Goal: Transaction & Acquisition: Purchase product/service

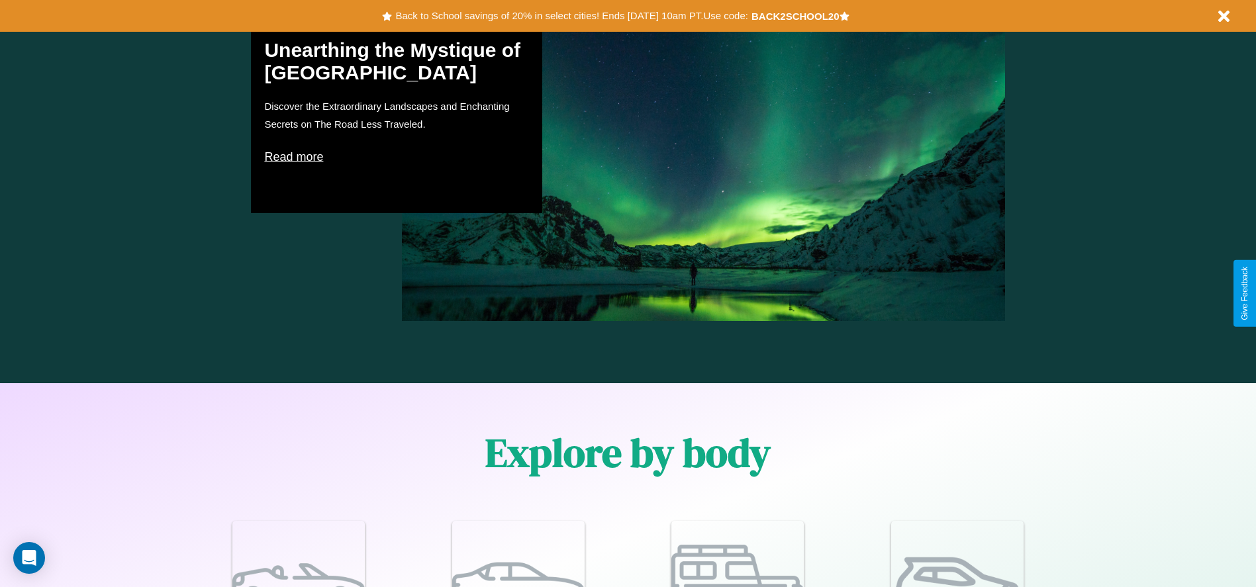
scroll to position [1155, 0]
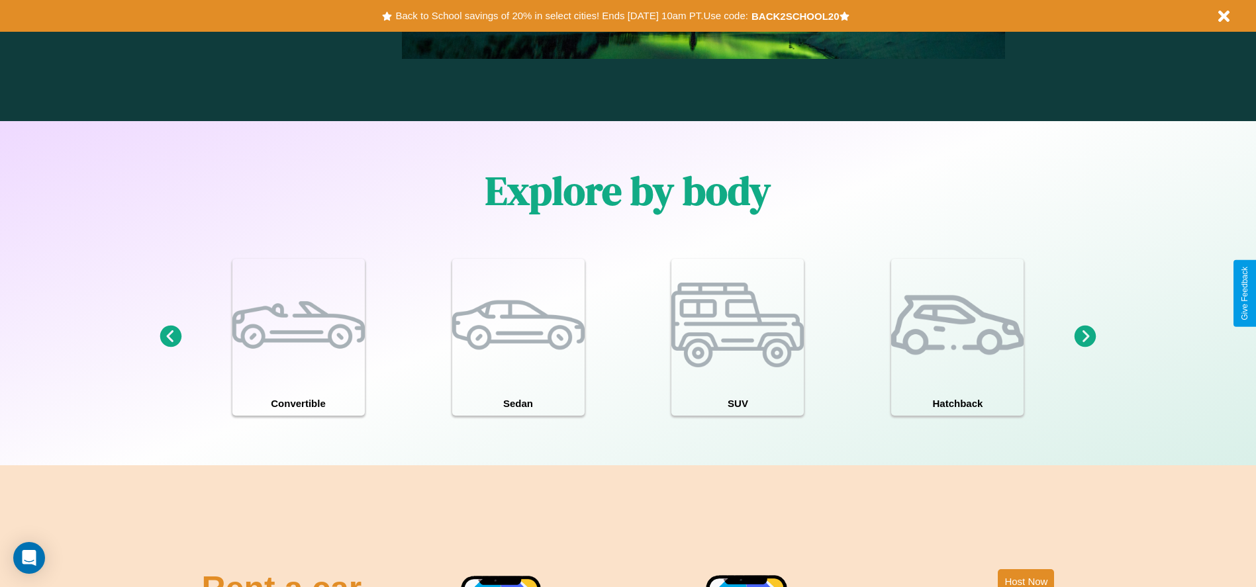
click at [170, 337] on icon at bounding box center [171, 337] width 22 height 22
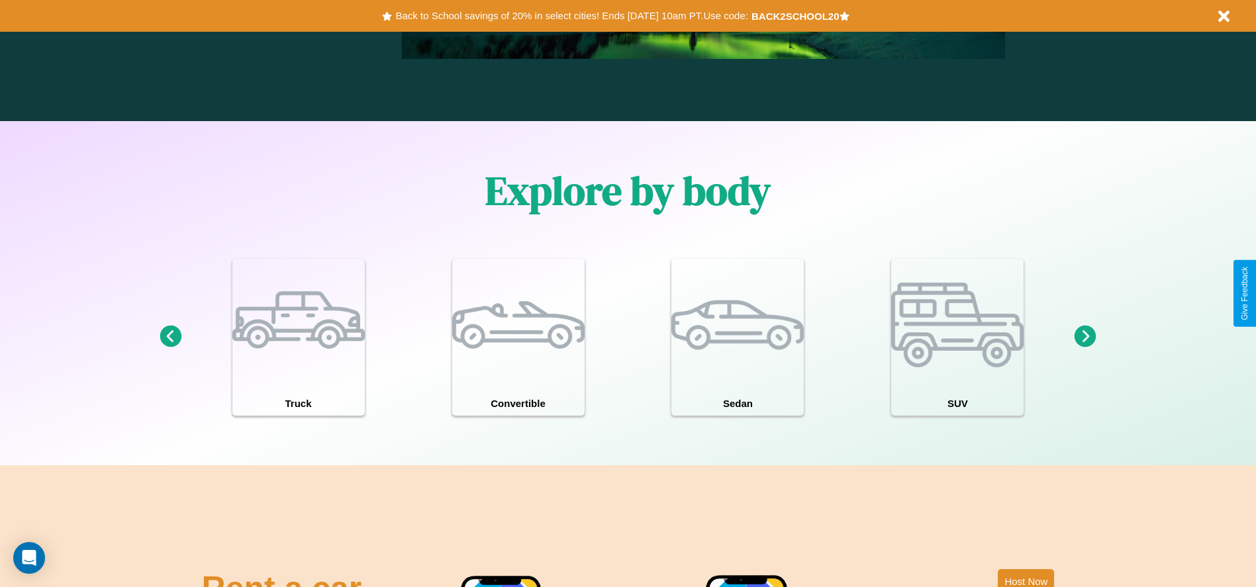
click at [1085, 337] on icon at bounding box center [1085, 337] width 22 height 22
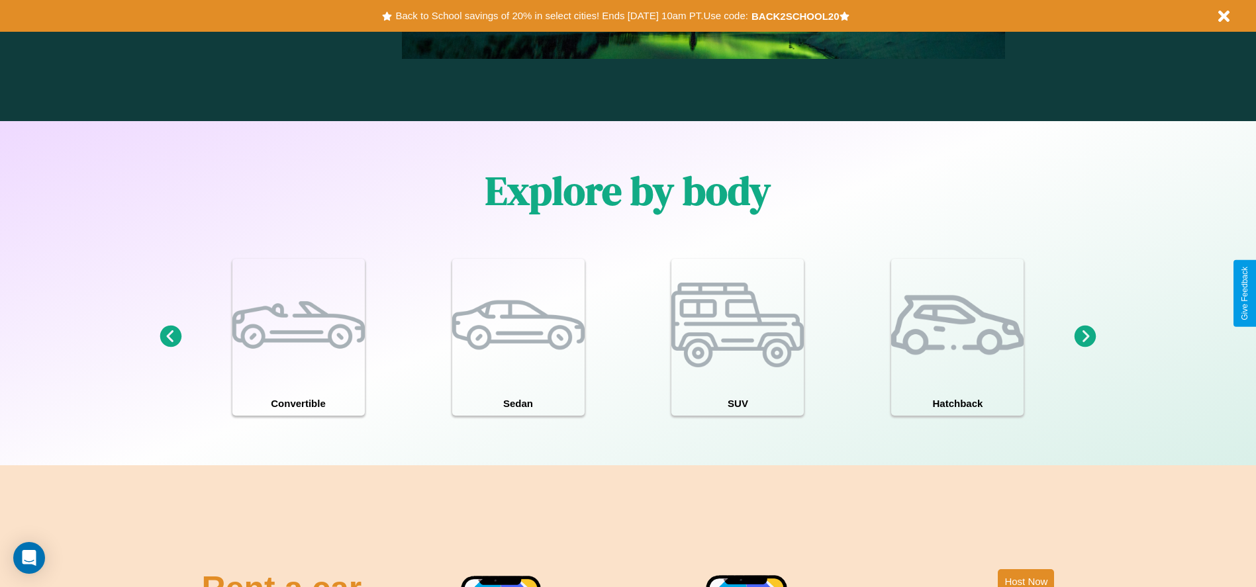
click at [170, 337] on icon at bounding box center [171, 337] width 22 height 22
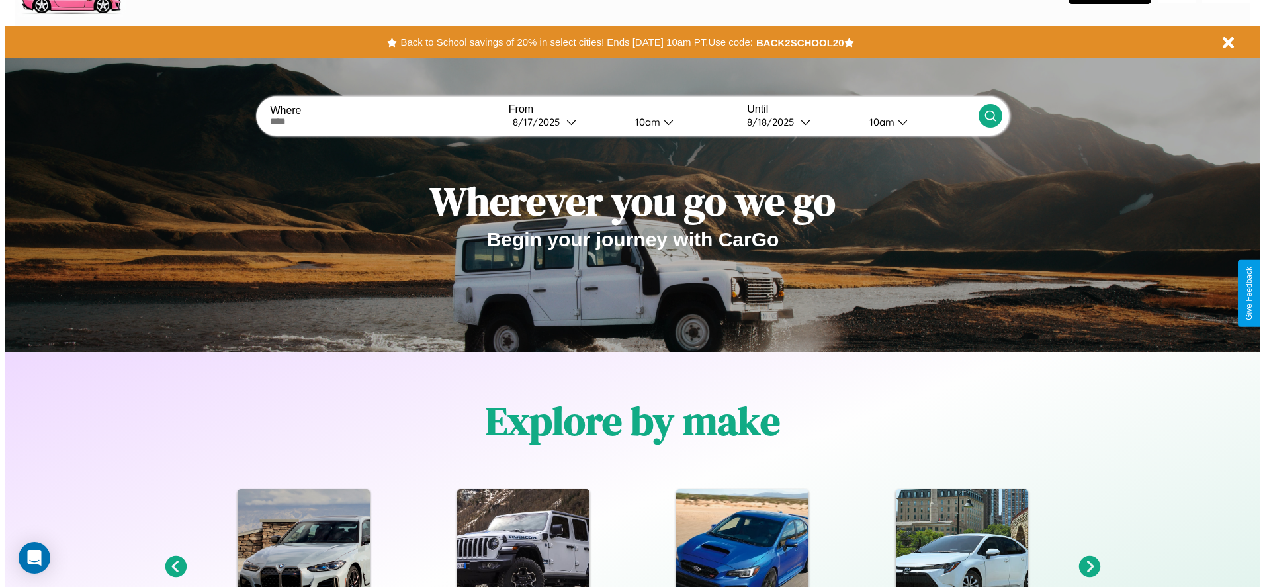
scroll to position [0, 0]
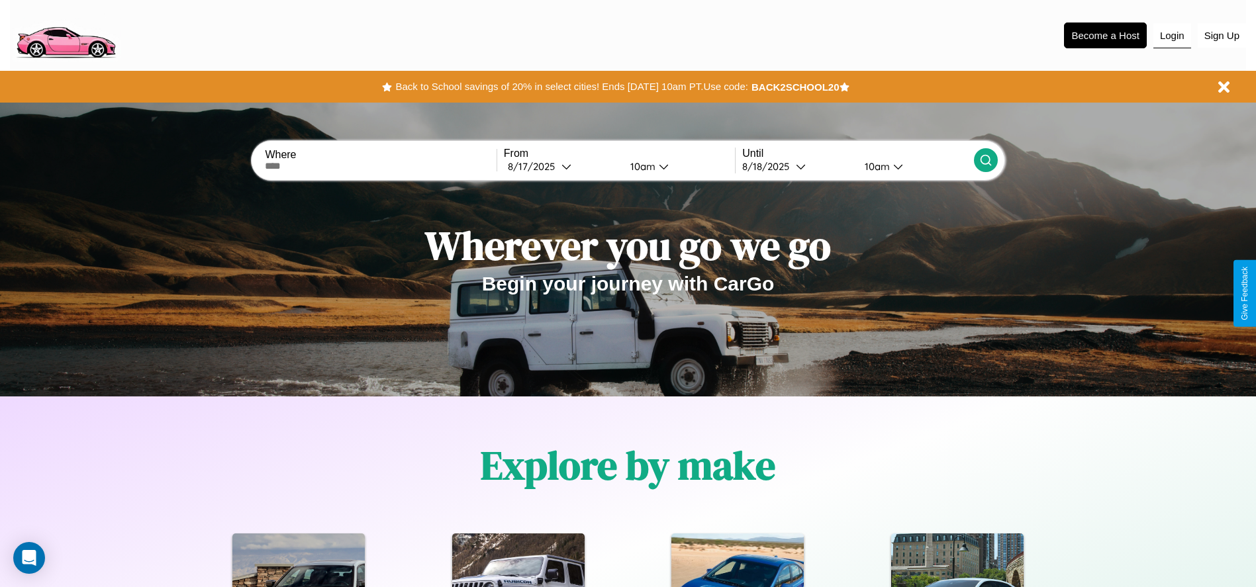
click at [1171, 35] on button "Login" at bounding box center [1172, 35] width 38 height 25
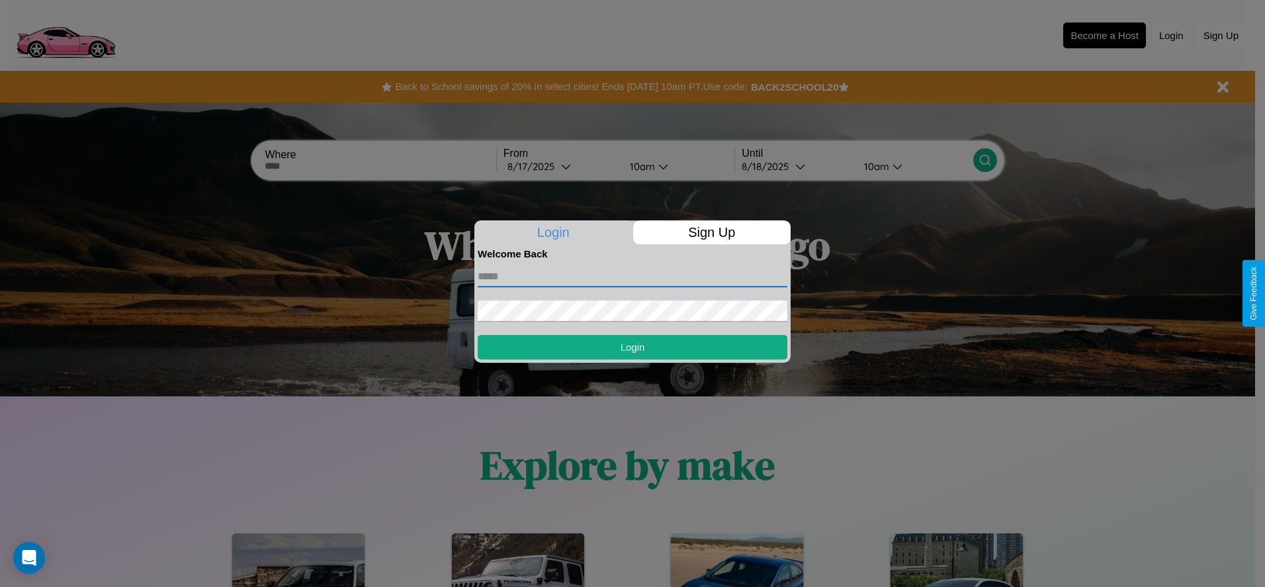
click at [633, 276] on input "text" at bounding box center [633, 276] width 310 height 21
type input "**********"
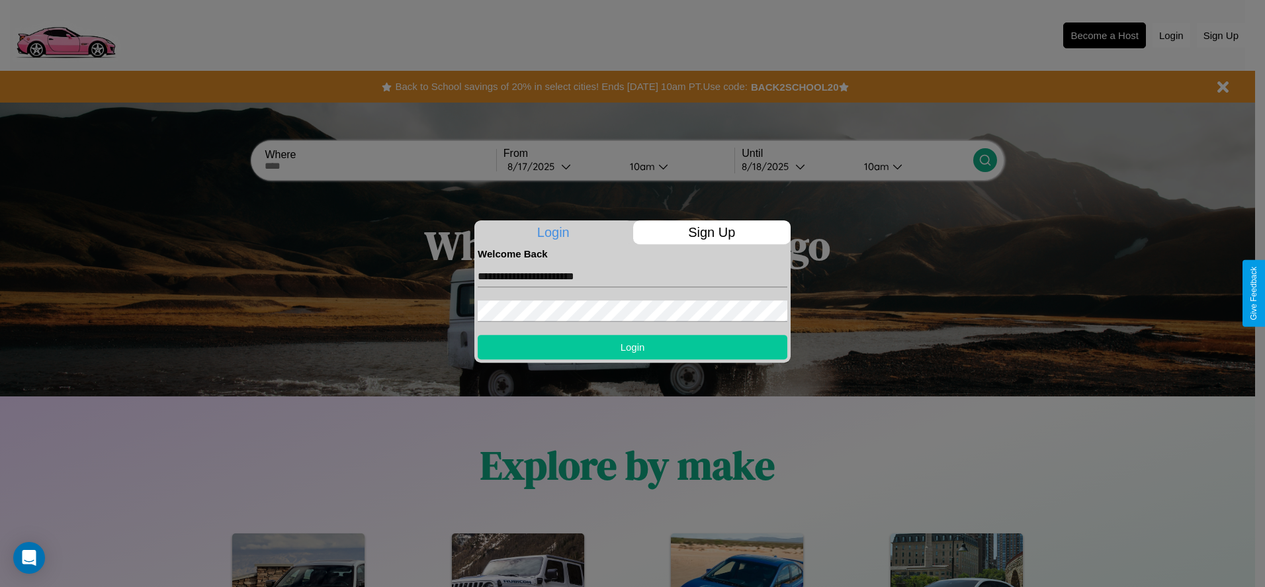
click at [633, 347] on button "Login" at bounding box center [633, 347] width 310 height 24
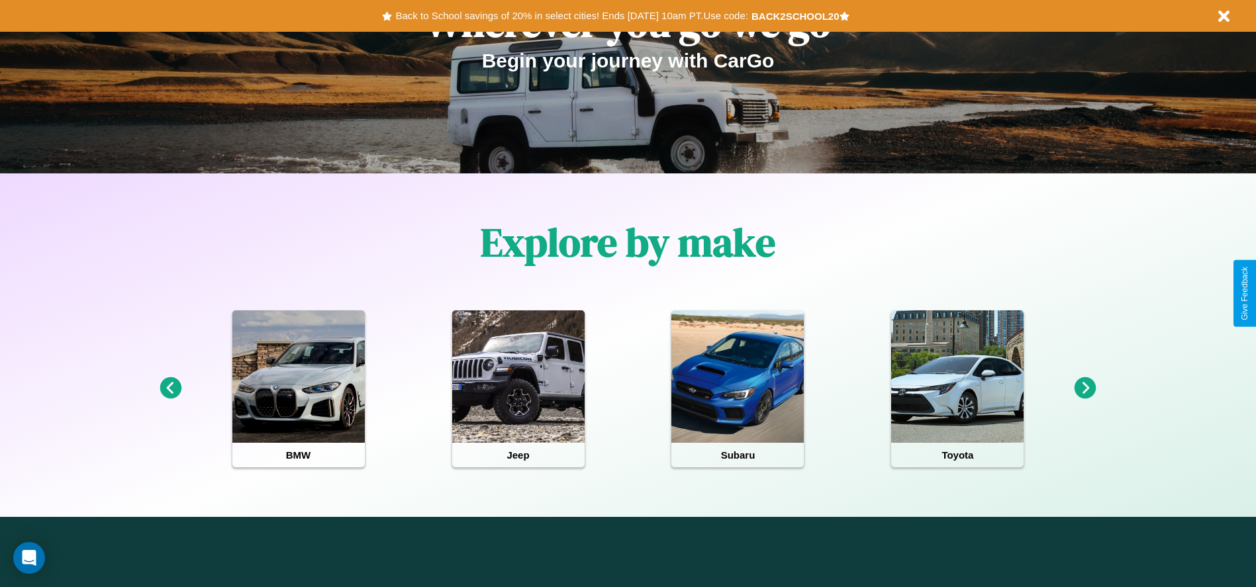
type input "**********"
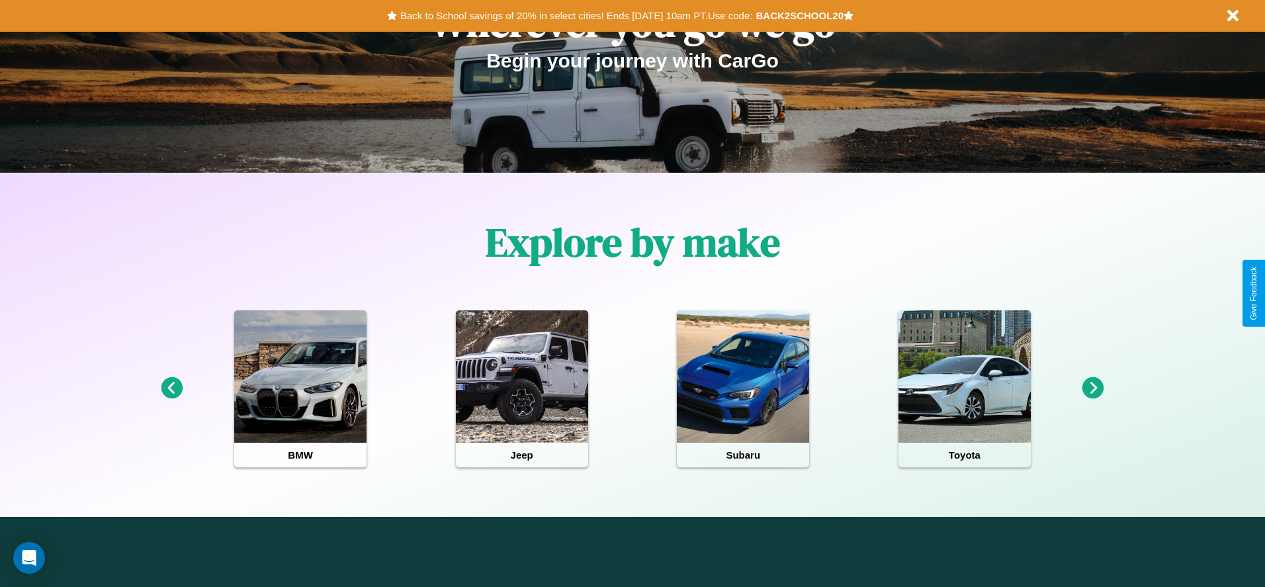
select select "*"
select select "****"
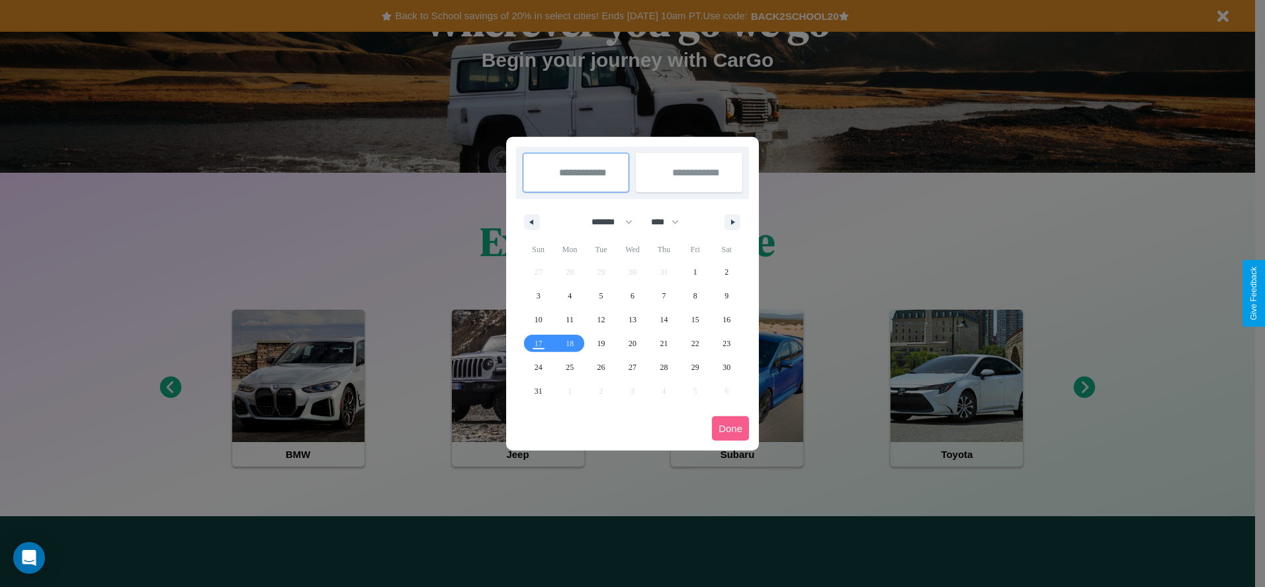
click at [606, 222] on select "******* ******** ***** ***** *** **** **** ****** ********* ******* ******** **…" at bounding box center [610, 222] width 56 height 22
select select "*"
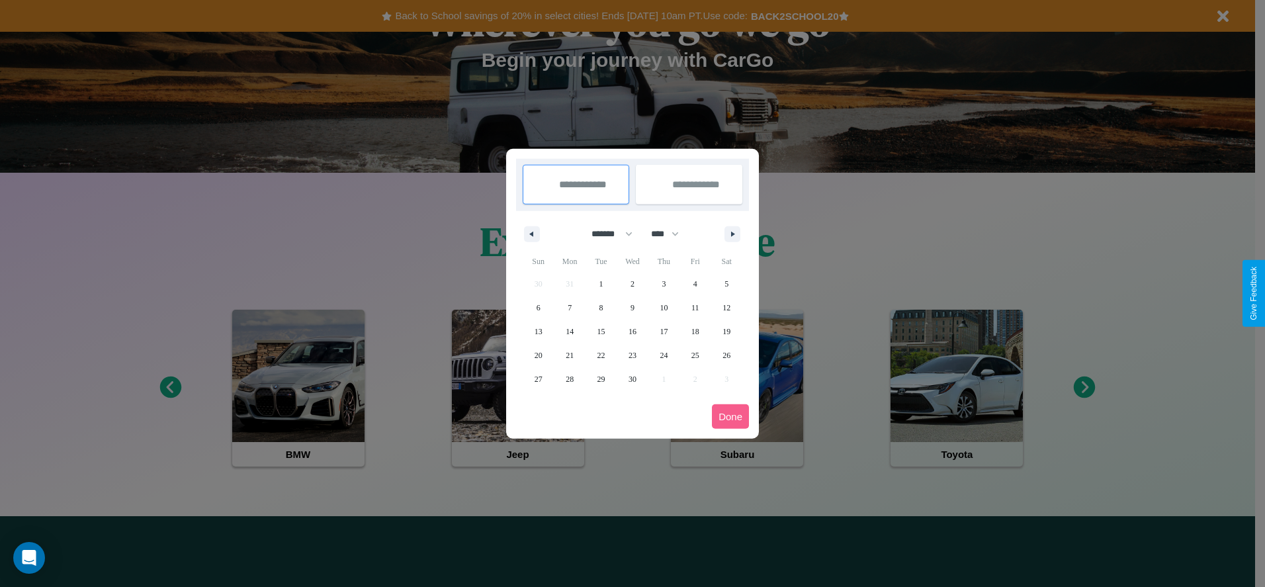
click at [671, 234] on select "**** **** **** **** **** **** **** **** **** **** **** **** **** **** **** ****…" at bounding box center [665, 234] width 40 height 22
select select "****"
click at [695, 307] on span "10" at bounding box center [696, 308] width 8 height 24
type input "**********"
click at [538, 331] on span "12" at bounding box center [539, 332] width 8 height 24
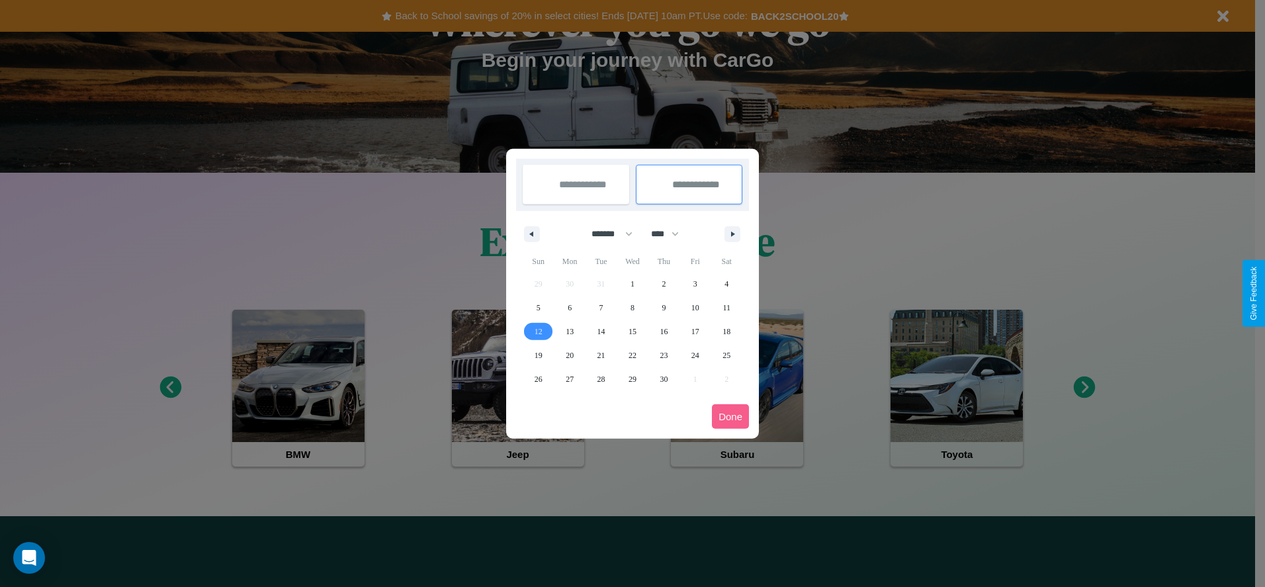
type input "**********"
click at [731, 416] on button "Done" at bounding box center [730, 416] width 37 height 24
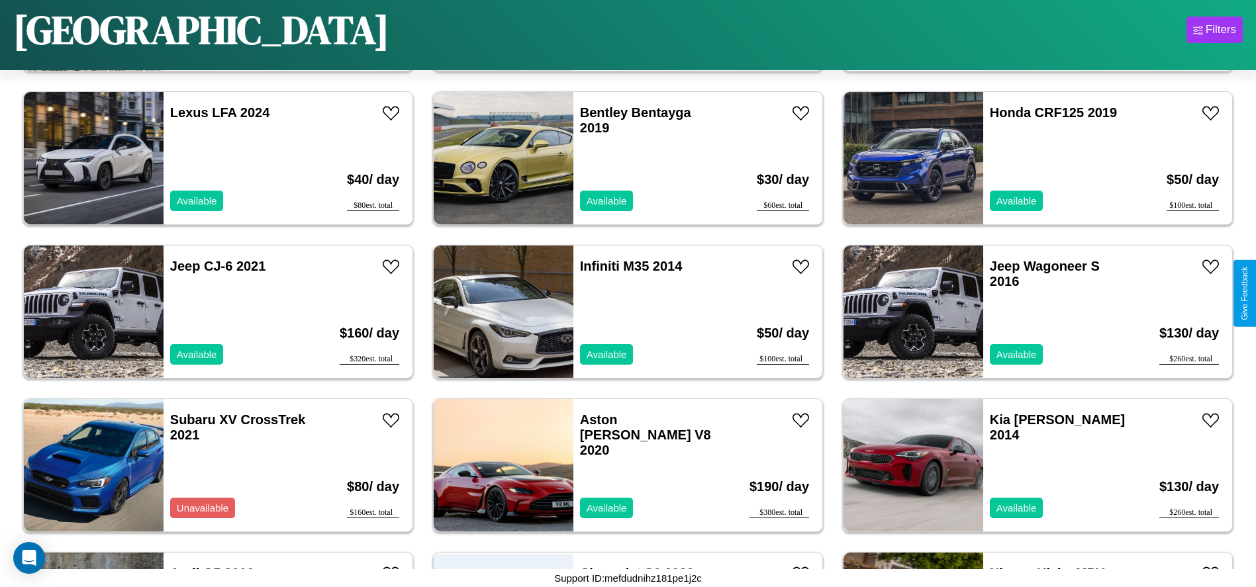
scroll to position [6443, 0]
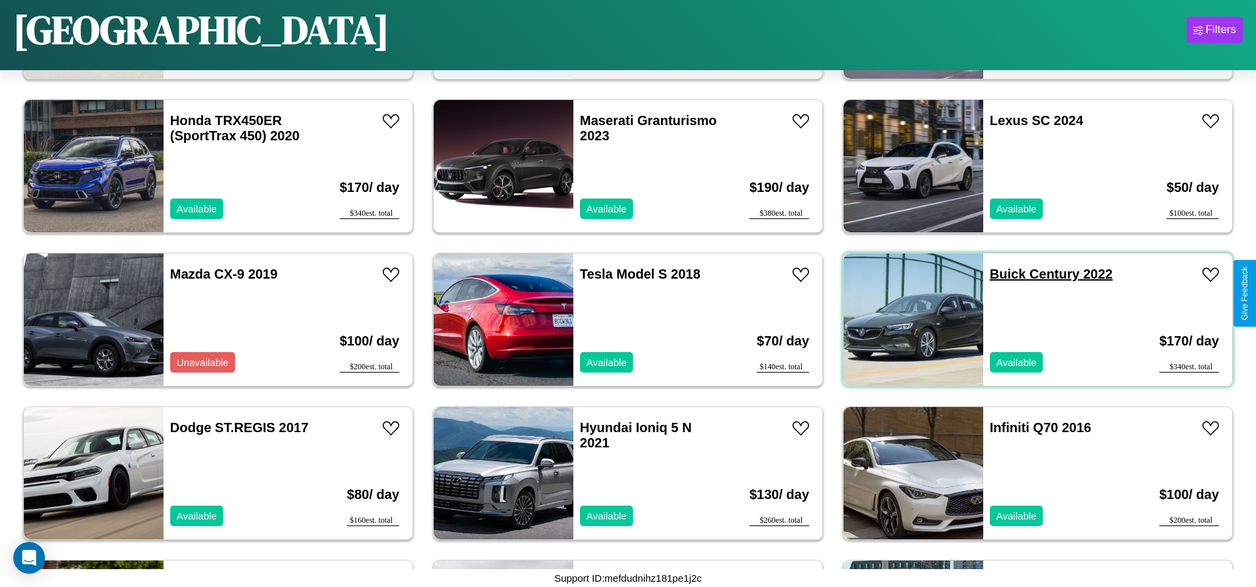
click at [999, 274] on link "Buick Century 2022" at bounding box center [1050, 274] width 123 height 15
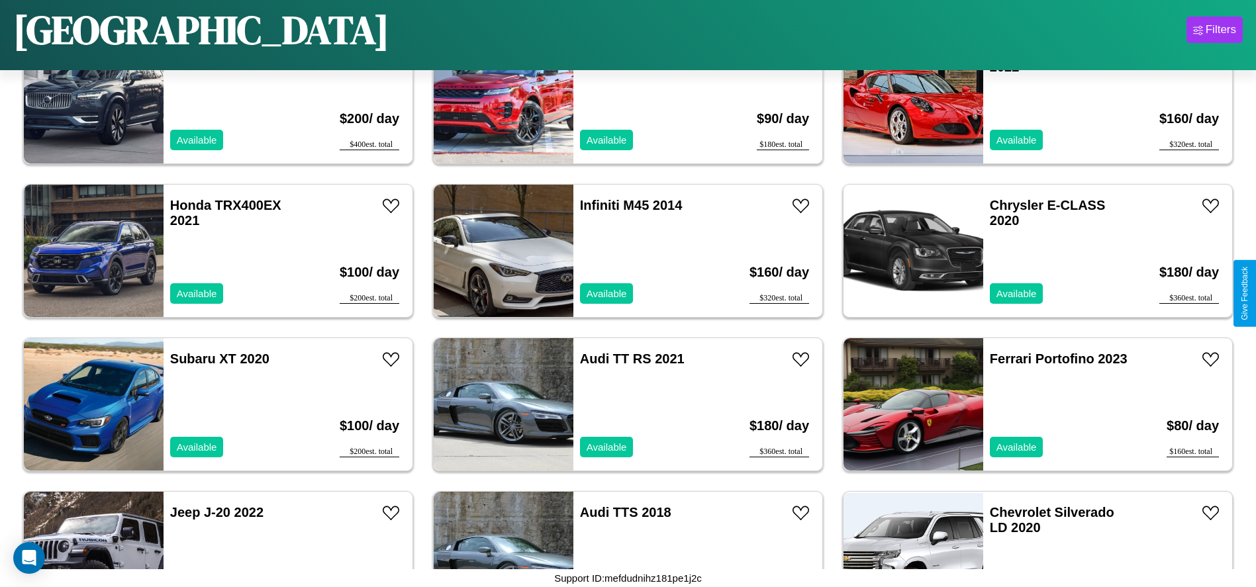
scroll to position [5215, 0]
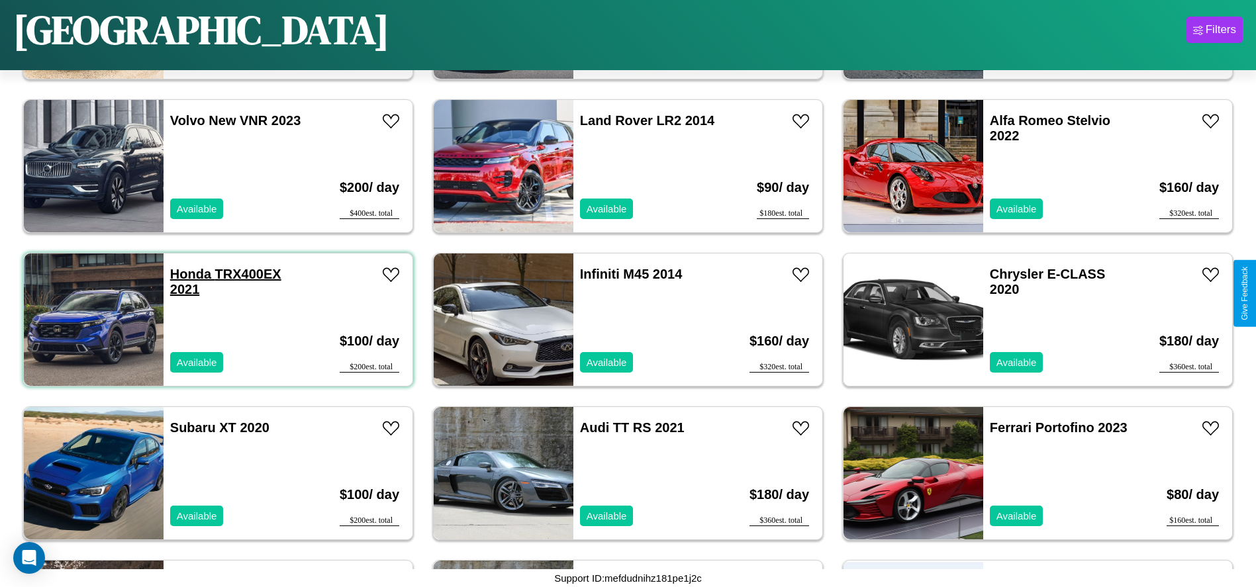
click at [189, 274] on link "Honda TRX400EX 2021" at bounding box center [225, 282] width 111 height 30
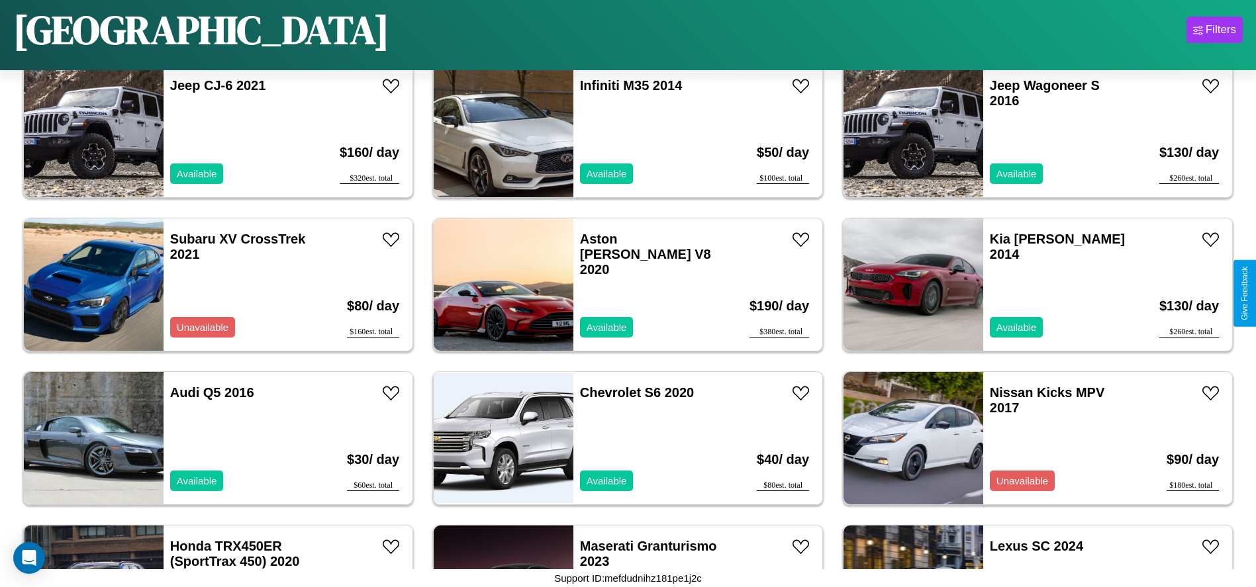
scroll to position [6136, 0]
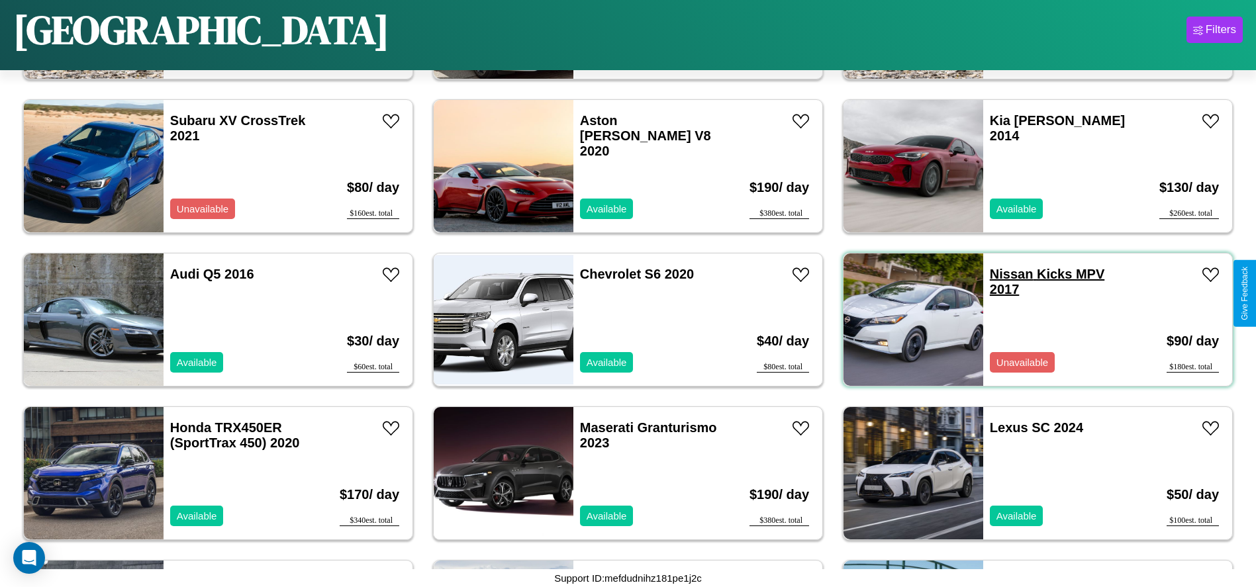
click at [1003, 274] on link "Nissan Kicks MPV 2017" at bounding box center [1046, 282] width 114 height 30
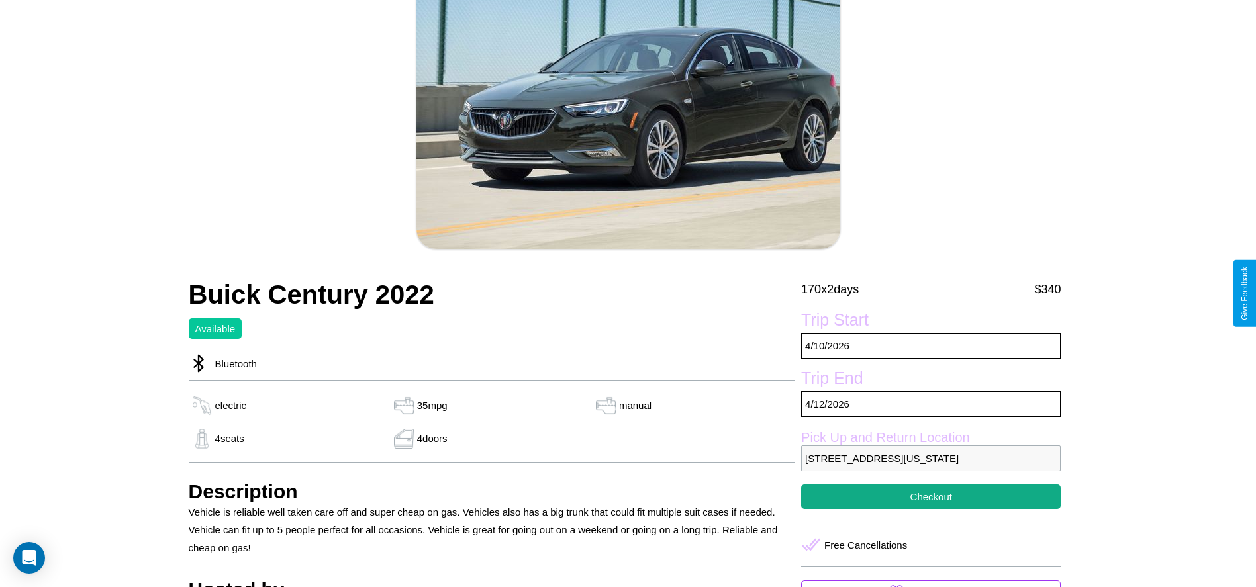
scroll to position [546, 0]
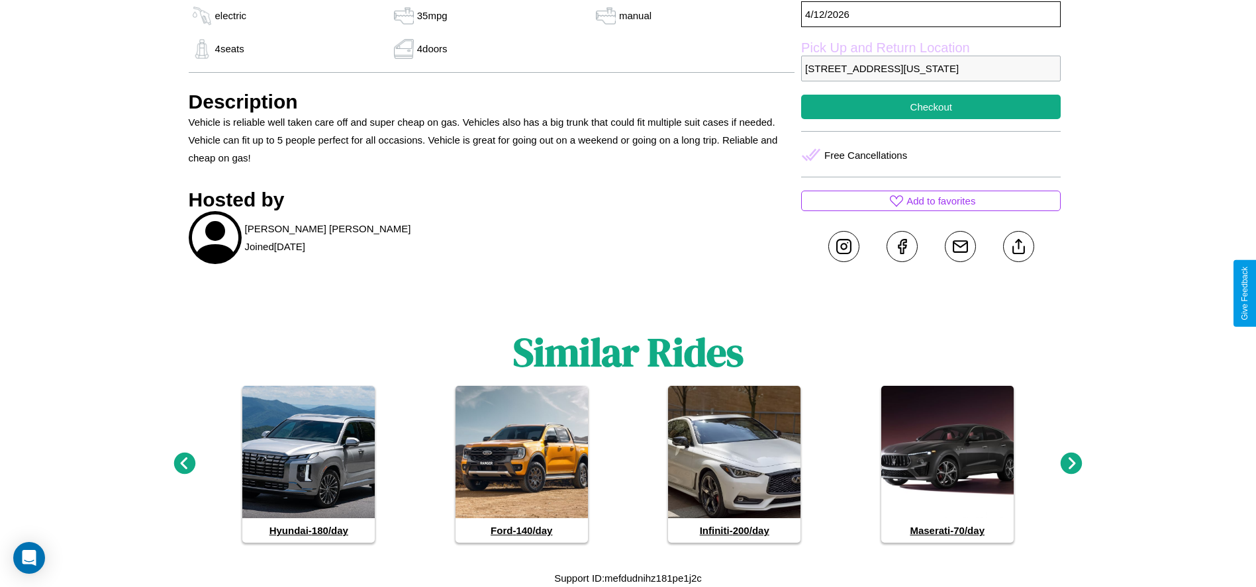
click at [1071, 464] on icon at bounding box center [1071, 464] width 22 height 22
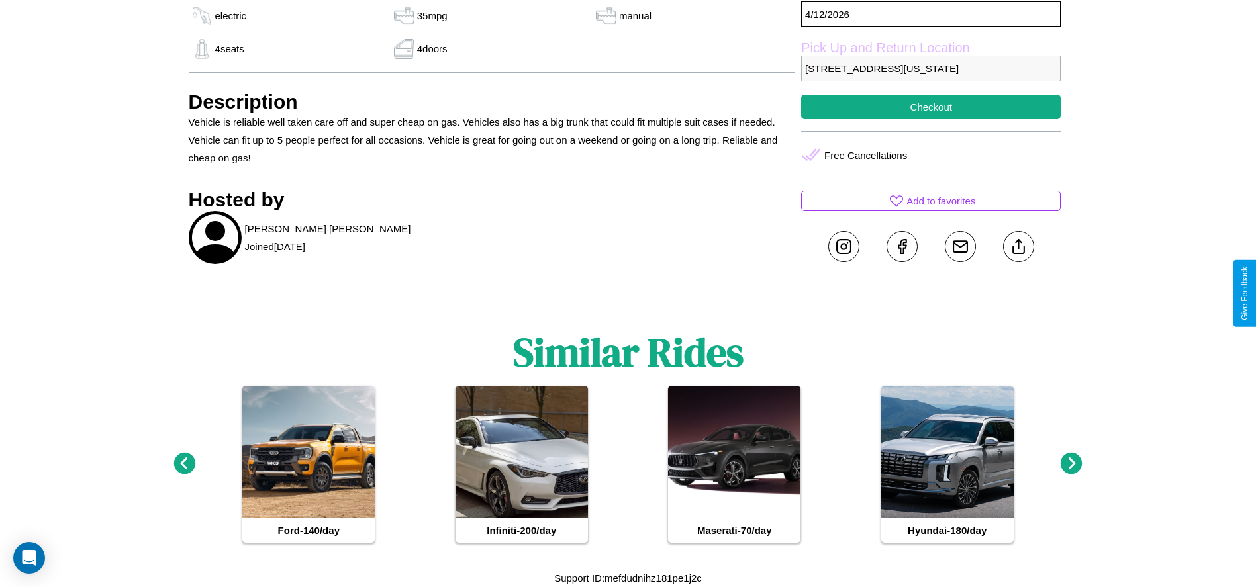
click at [184, 464] on icon at bounding box center [184, 464] width 22 height 22
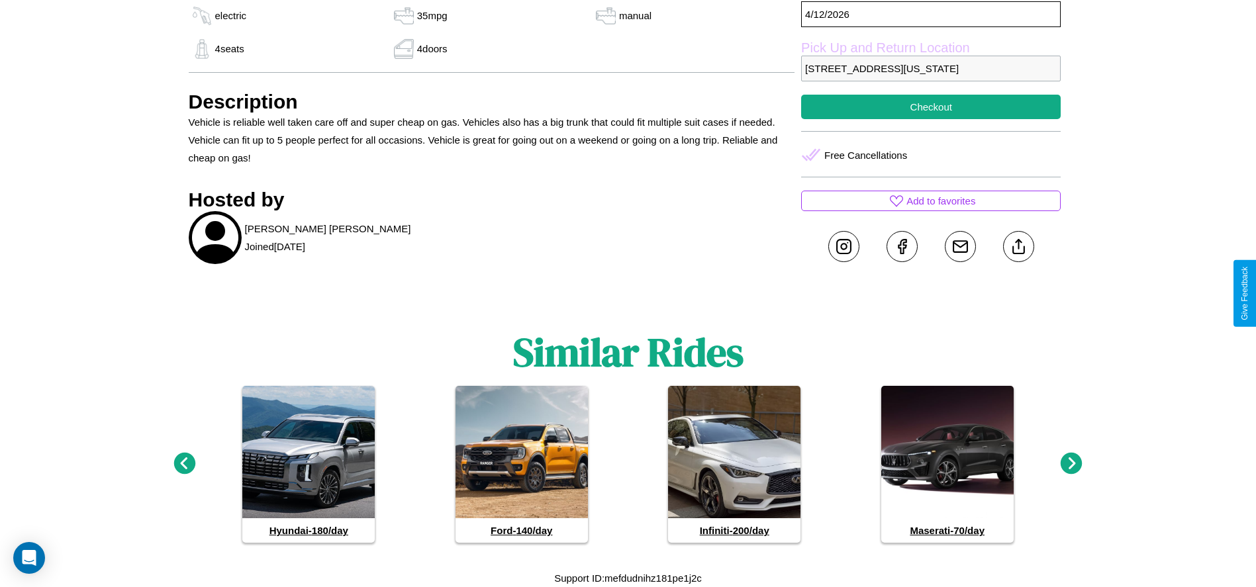
click at [184, 464] on icon at bounding box center [184, 464] width 22 height 22
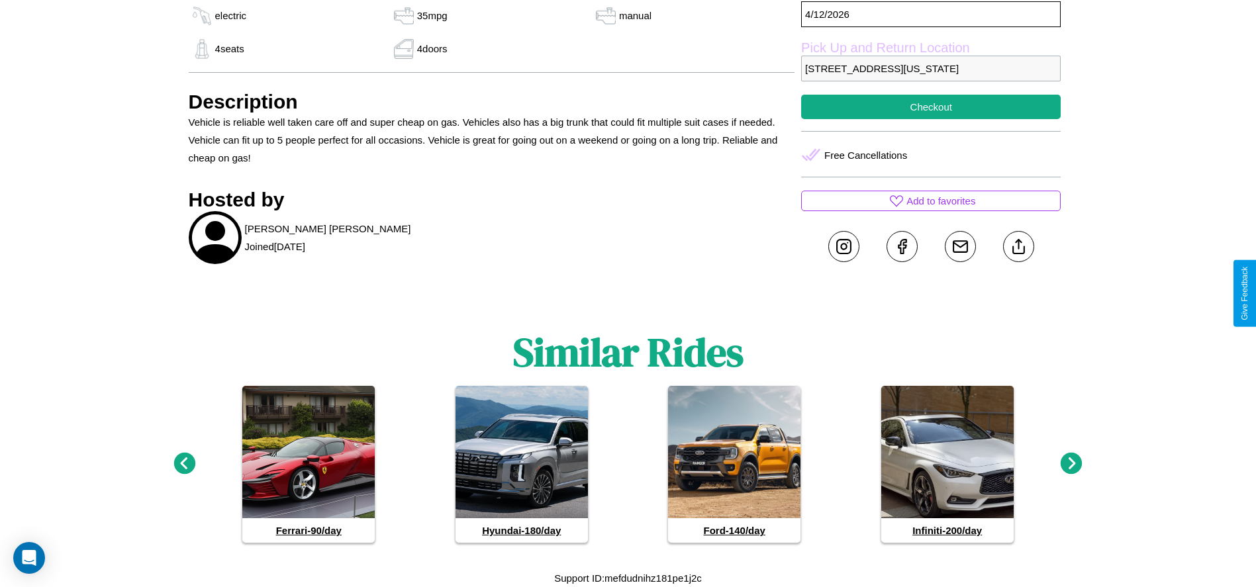
click at [1071, 464] on icon at bounding box center [1071, 464] width 22 height 22
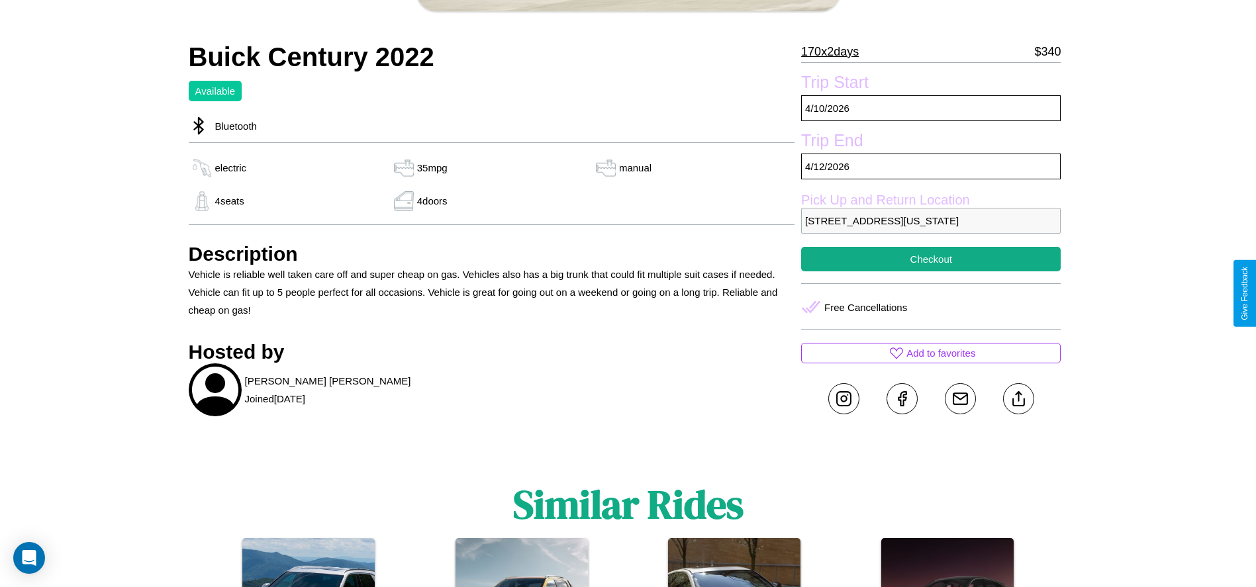
scroll to position [312, 0]
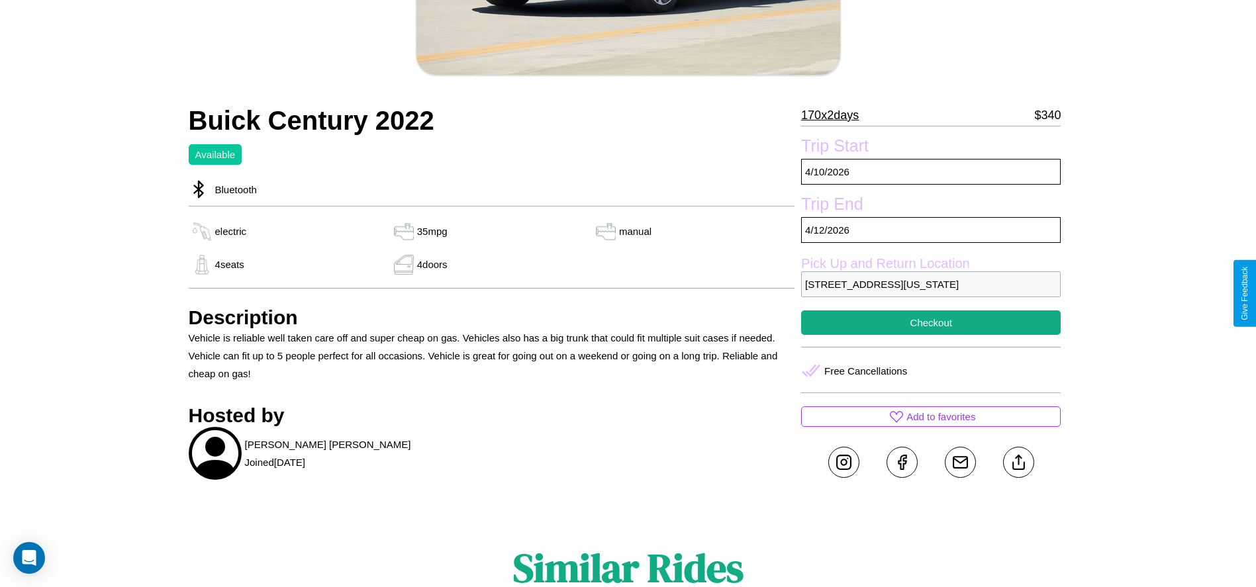
click at [931, 293] on p "8280 Spring Street San Francisco California 25661 United States" at bounding box center [930, 284] width 259 height 26
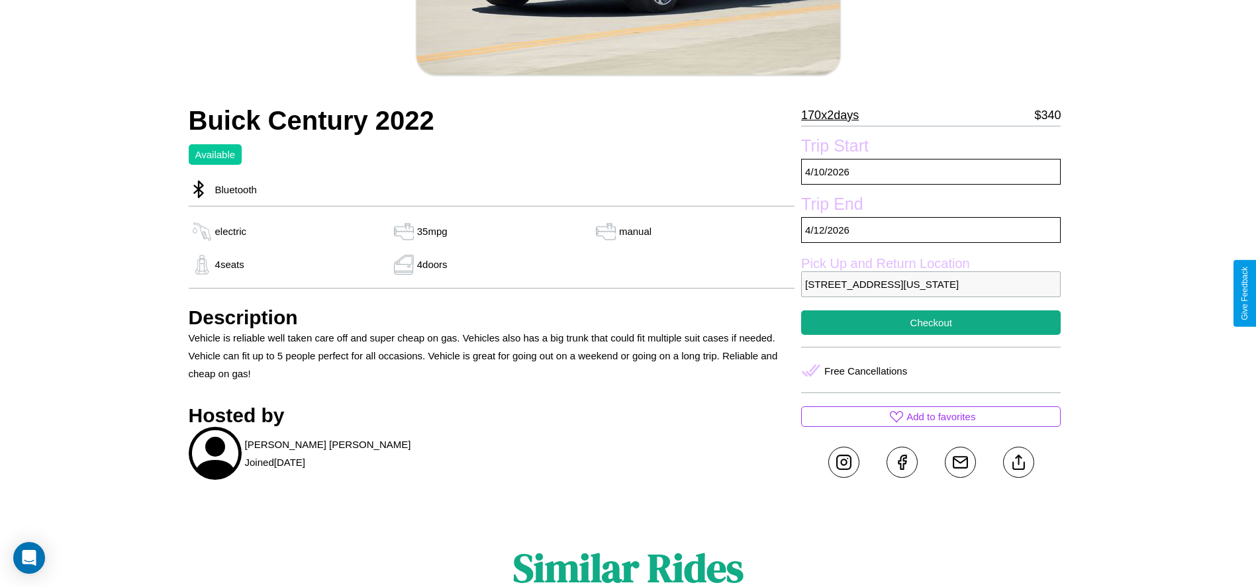
click at [931, 293] on p "8280 Spring Street San Francisco California 25661 United States" at bounding box center [930, 284] width 259 height 26
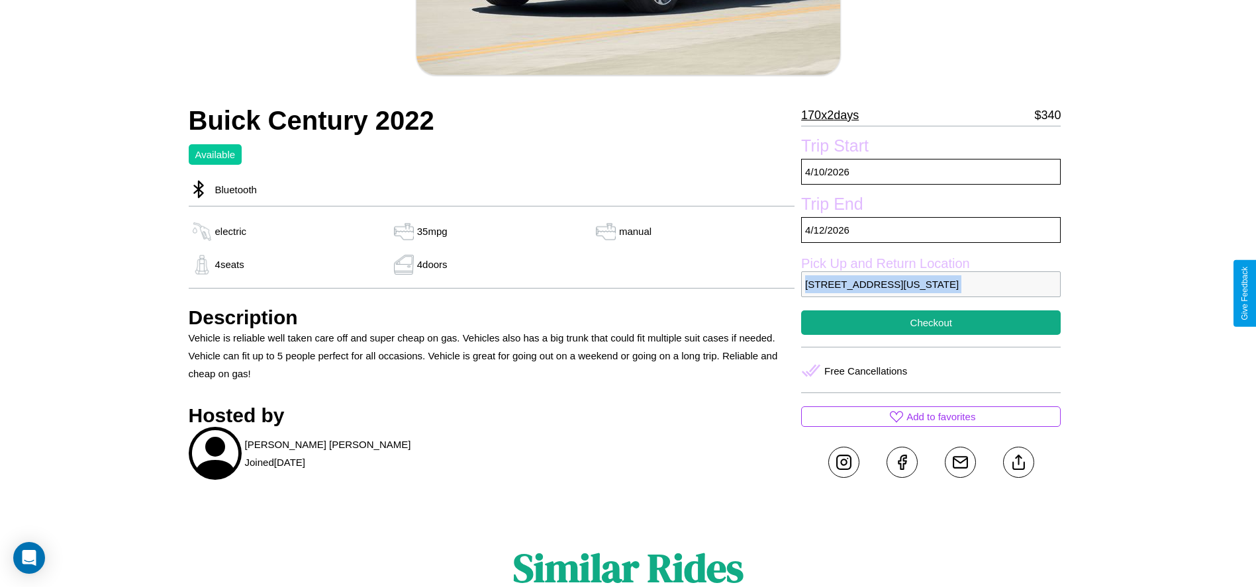
click at [931, 293] on p "8280 Spring Street San Francisco California 25661 United States" at bounding box center [930, 284] width 259 height 26
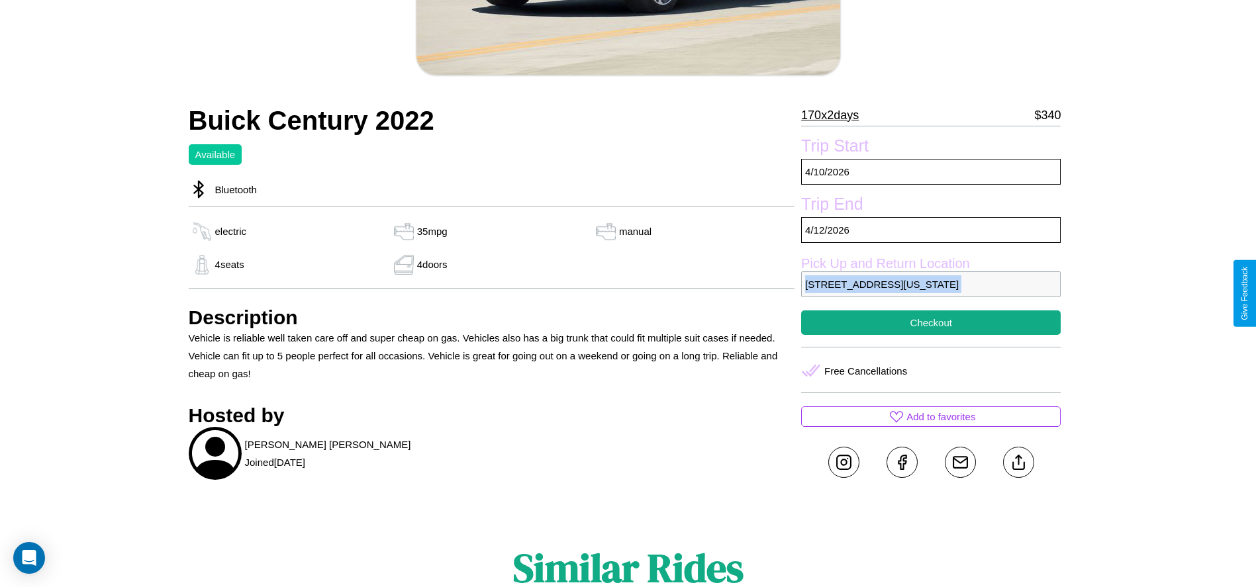
click at [931, 293] on p "8280 Spring Street San Francisco California 25661 United States" at bounding box center [930, 284] width 259 height 26
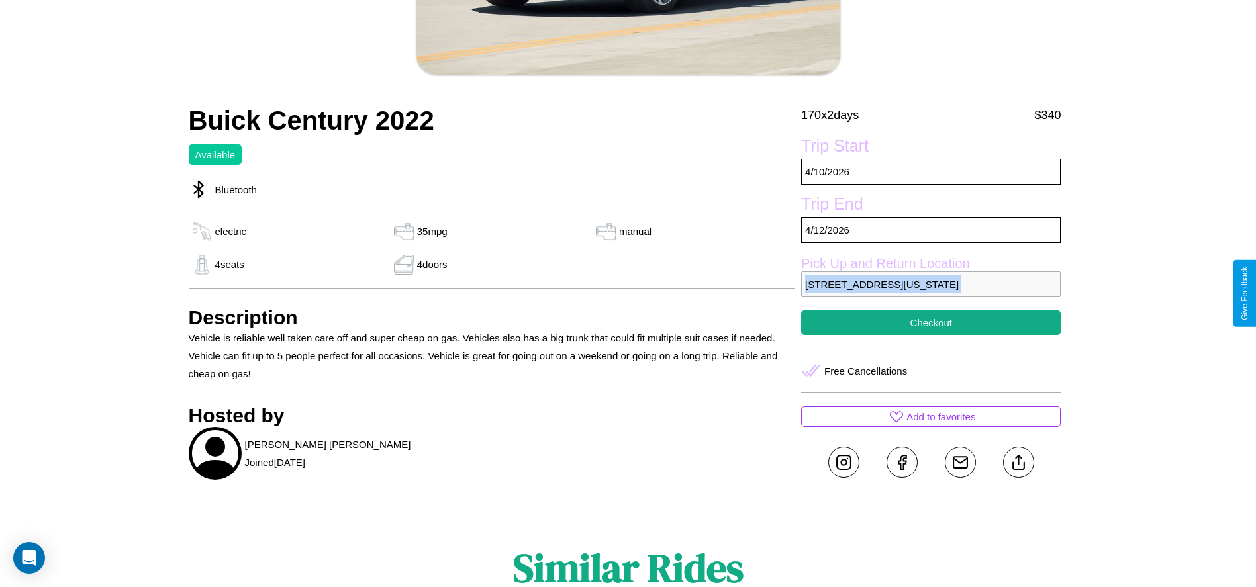
click at [931, 293] on p "8280 Spring Street San Francisco California 25661 United States" at bounding box center [930, 284] width 259 height 26
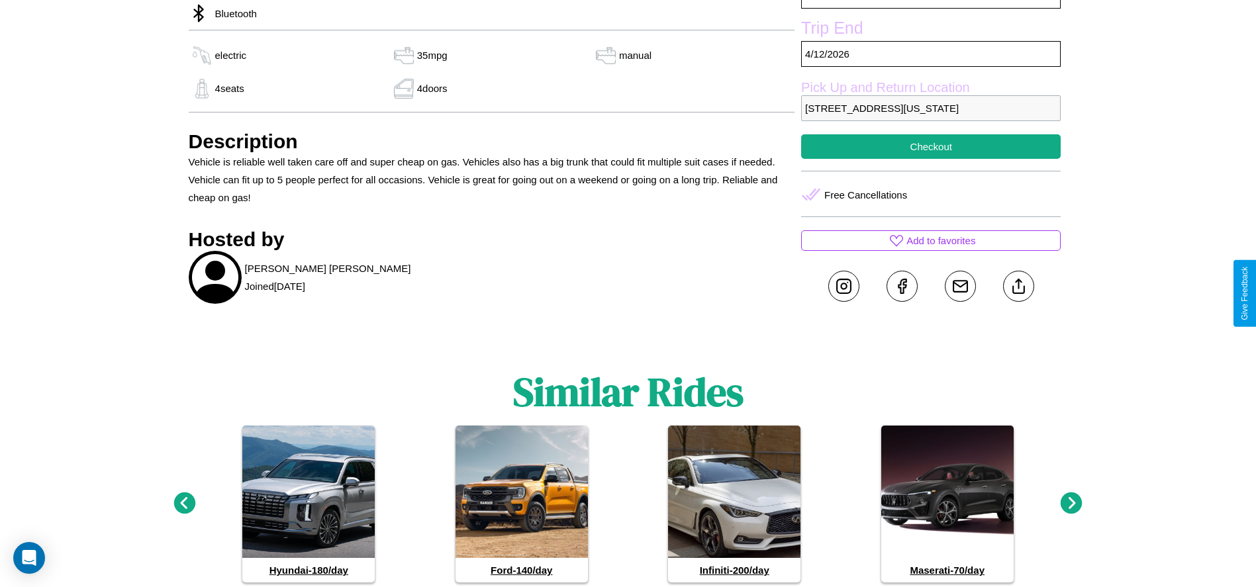
scroll to position [499, 0]
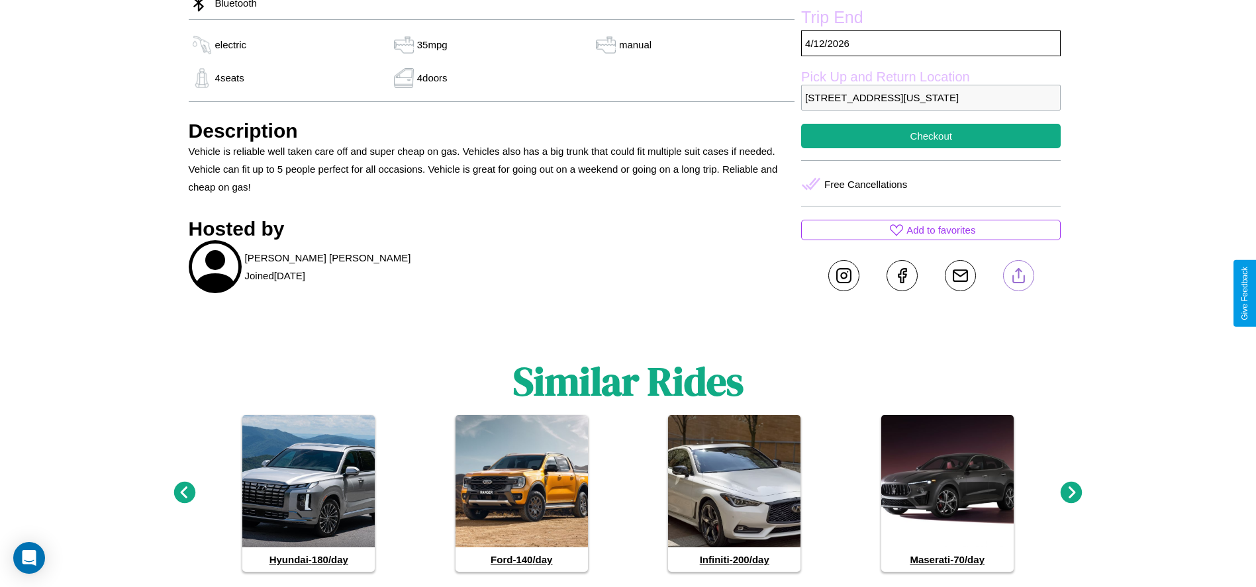
click at [1018, 278] on line at bounding box center [1018, 273] width 0 height 9
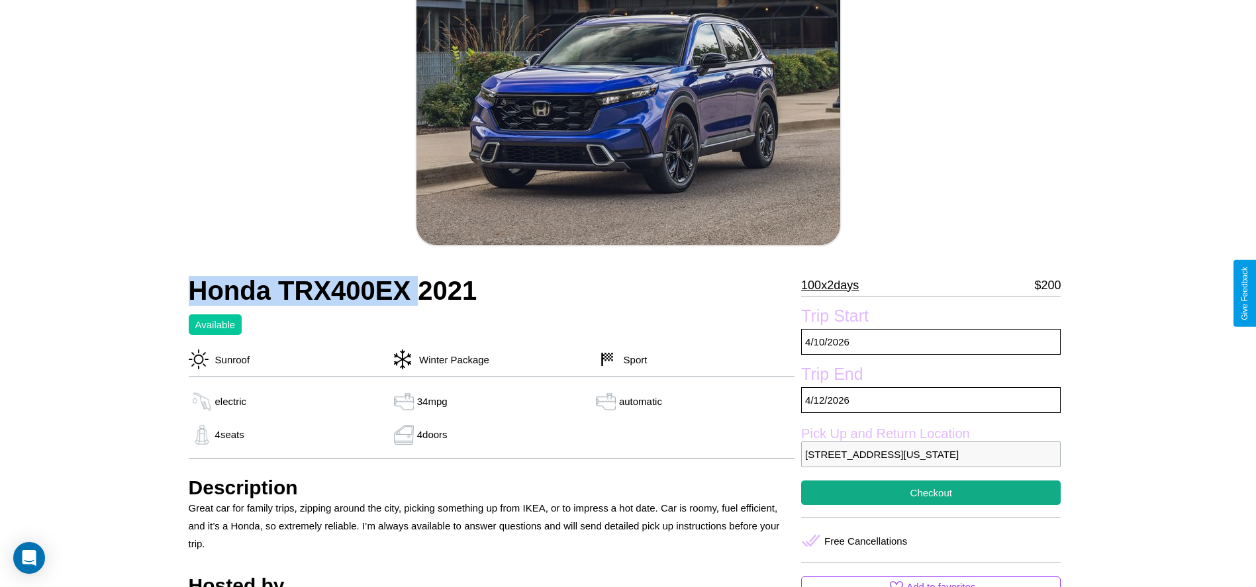
scroll to position [135, 0]
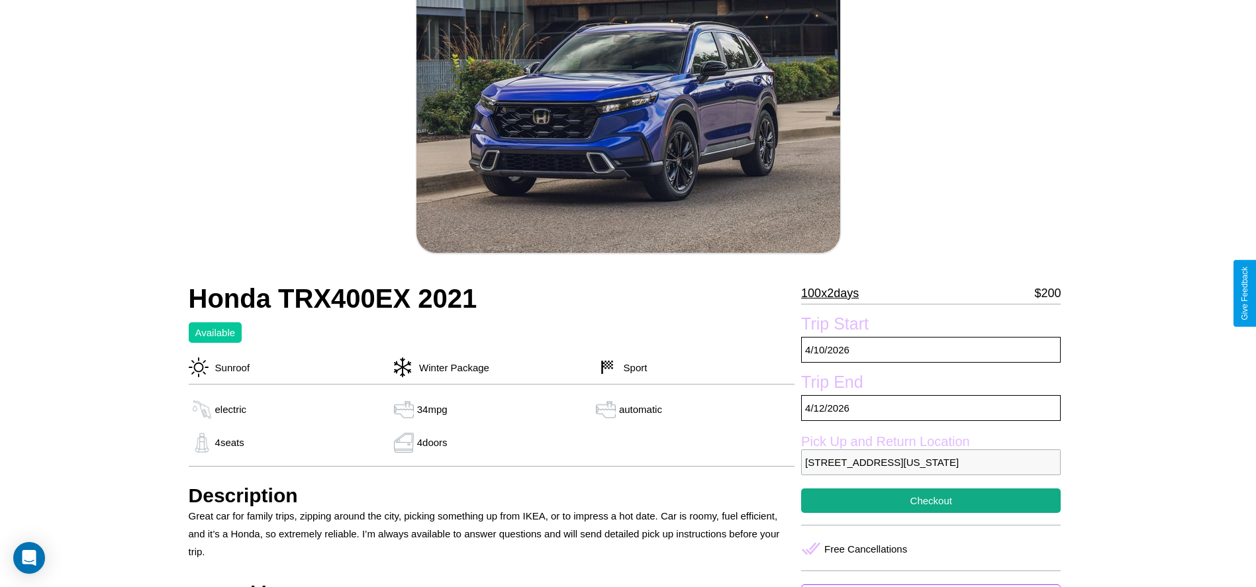
click at [835, 293] on p "100 x 2 days" at bounding box center [830, 293] width 58 height 21
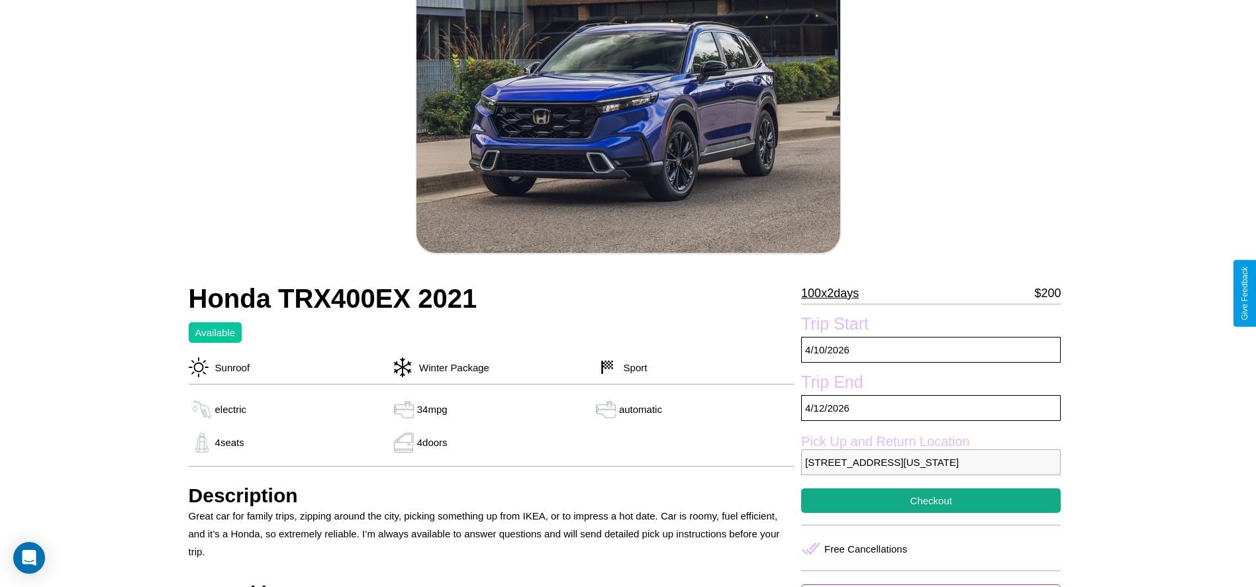
click at [835, 293] on p "100 x 2 days" at bounding box center [830, 293] width 58 height 21
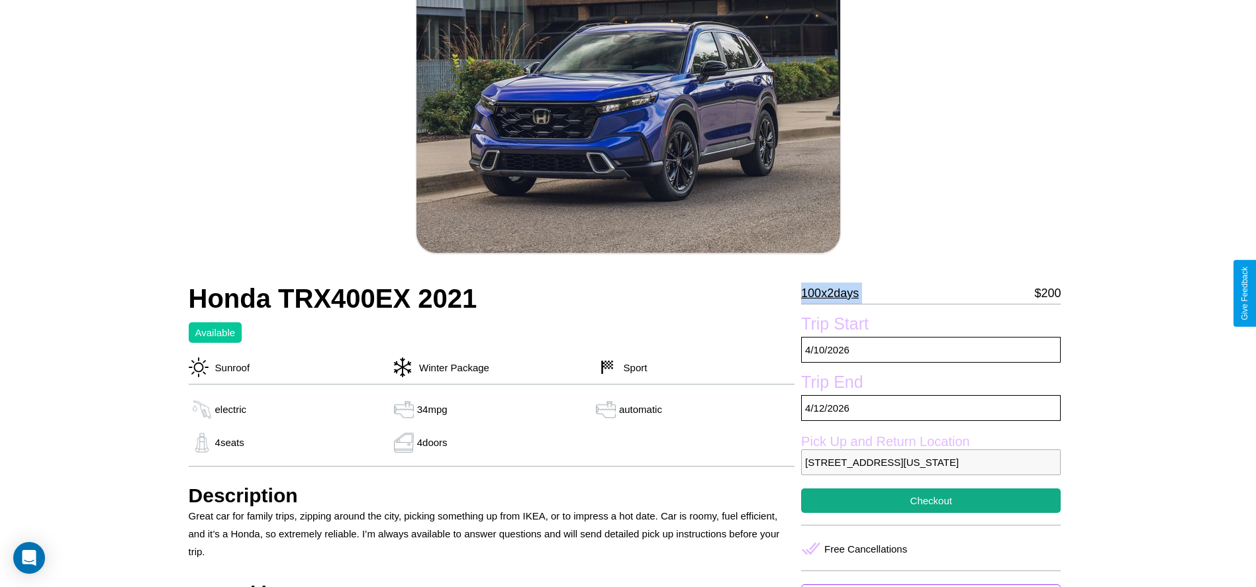
click at [835, 293] on p "100 x 2 days" at bounding box center [830, 293] width 58 height 21
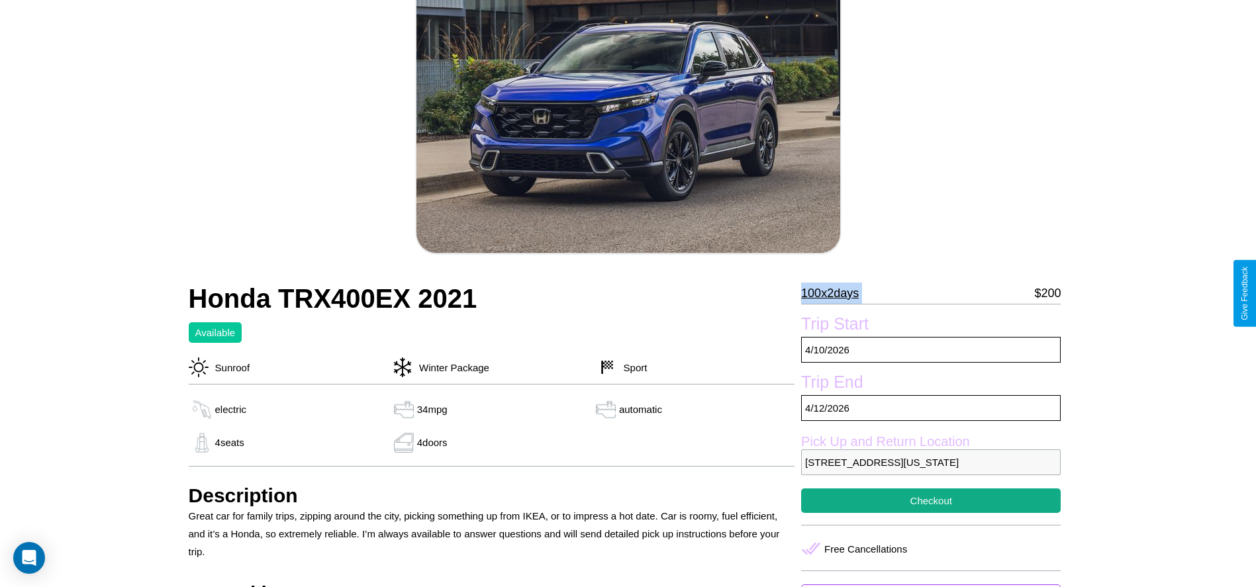
click at [835, 293] on p "100 x 2 days" at bounding box center [830, 293] width 58 height 21
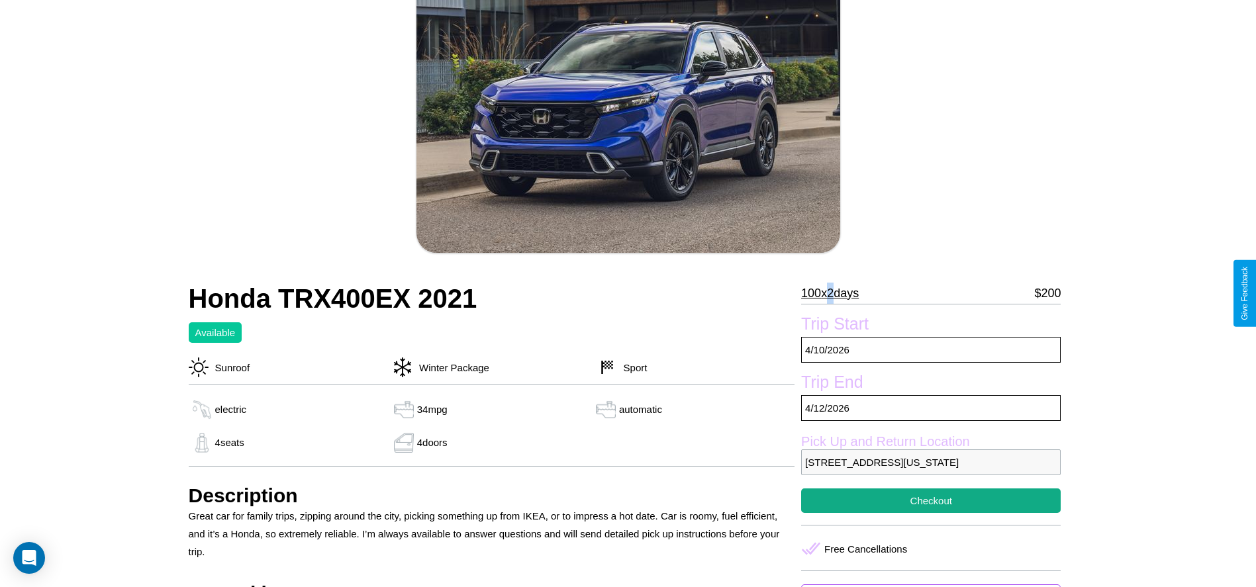
click at [835, 293] on p "100 x 2 days" at bounding box center [830, 293] width 58 height 21
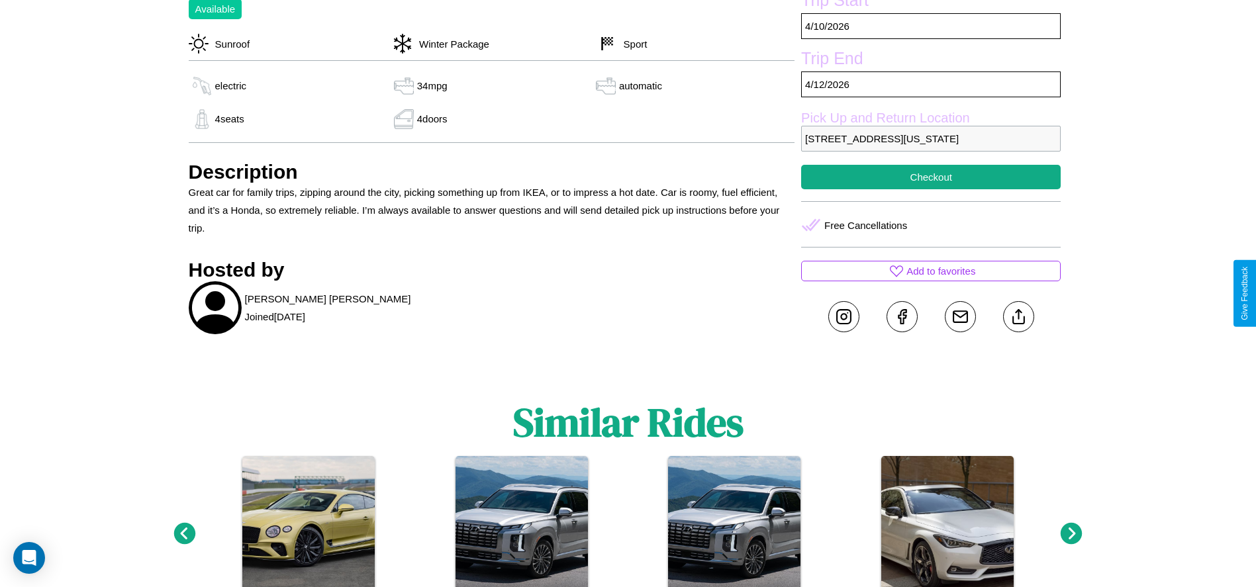
scroll to position [500, 0]
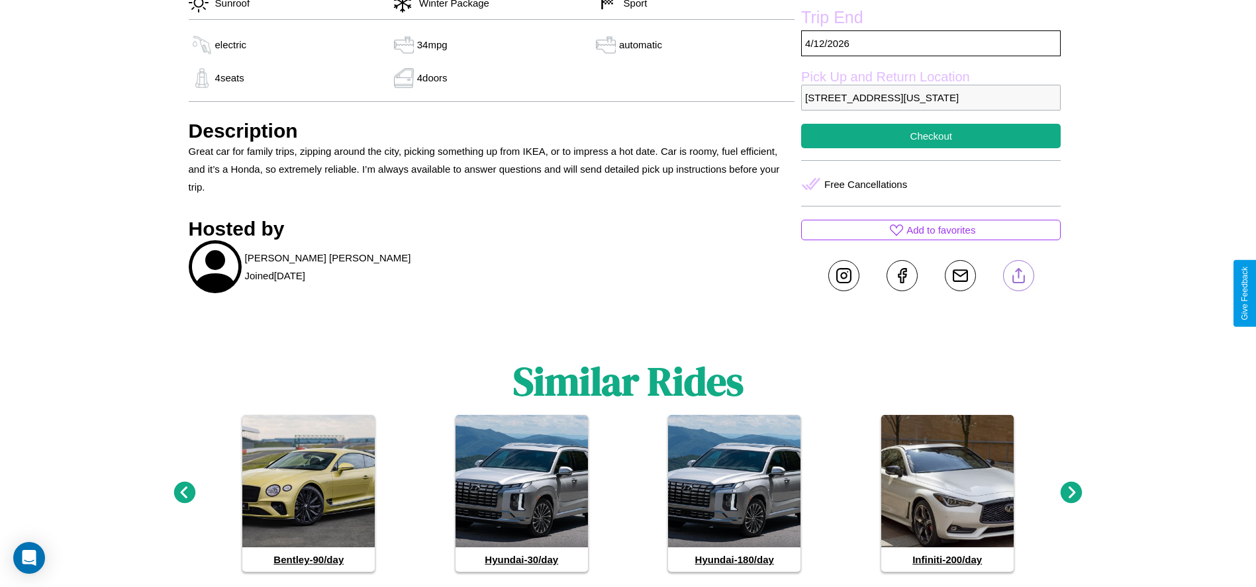
click at [1018, 278] on line at bounding box center [1018, 273] width 0 height 9
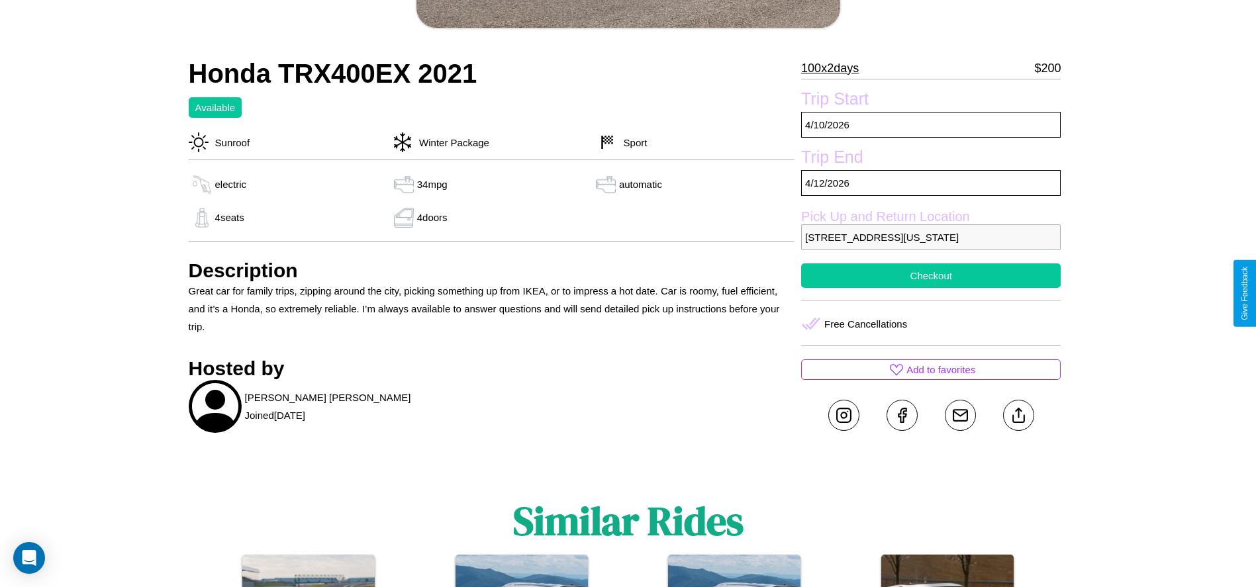
click at [931, 288] on button "Checkout" at bounding box center [930, 275] width 259 height 24
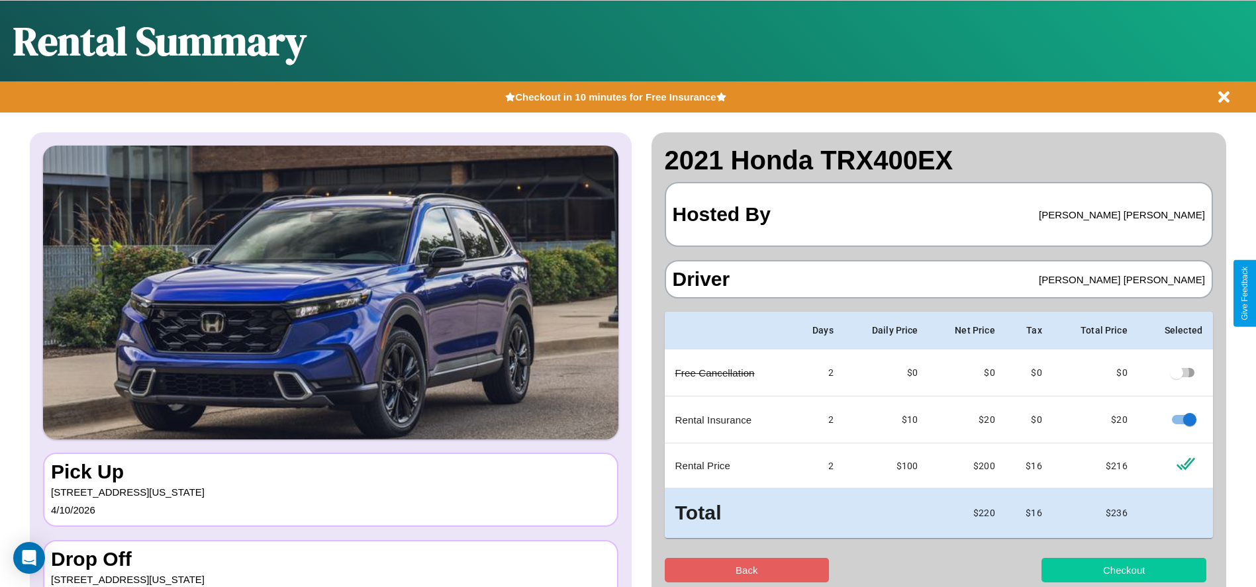
click at [1123, 570] on button "Checkout" at bounding box center [1123, 570] width 165 height 24
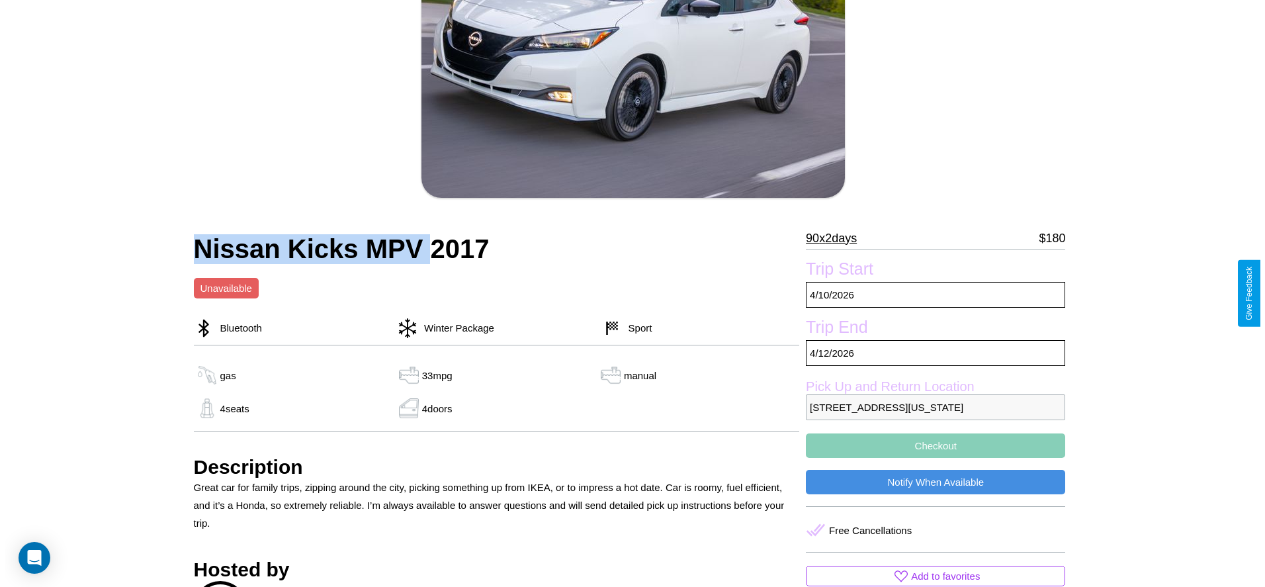
scroll to position [191, 0]
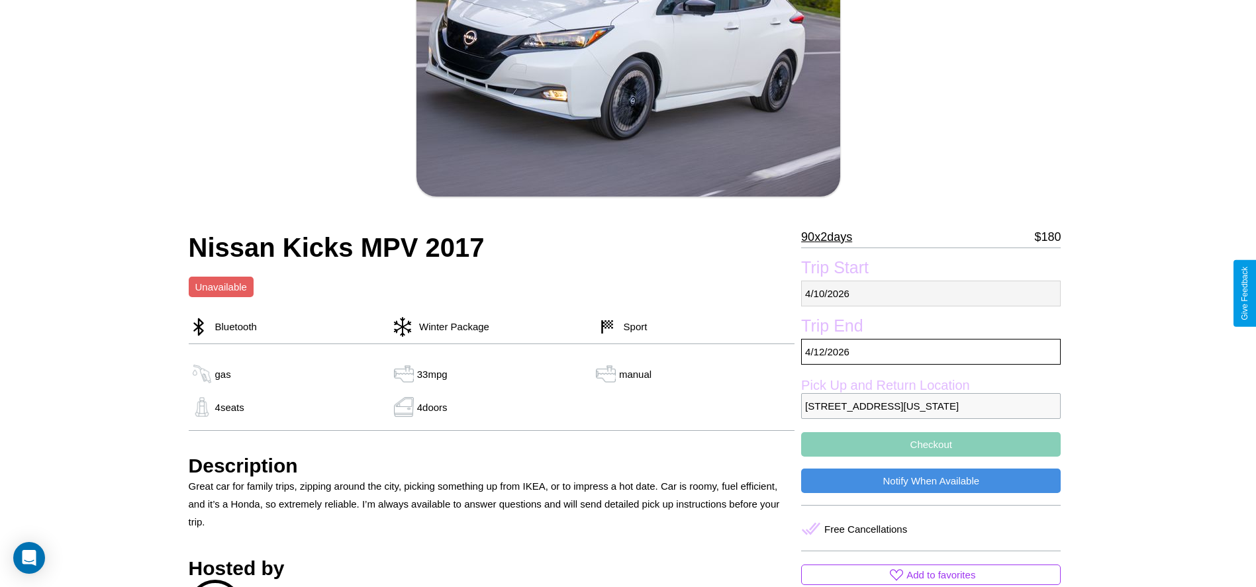
click at [931, 293] on p "4 / 10 / 2026" at bounding box center [930, 294] width 259 height 26
select select "*"
select select "****"
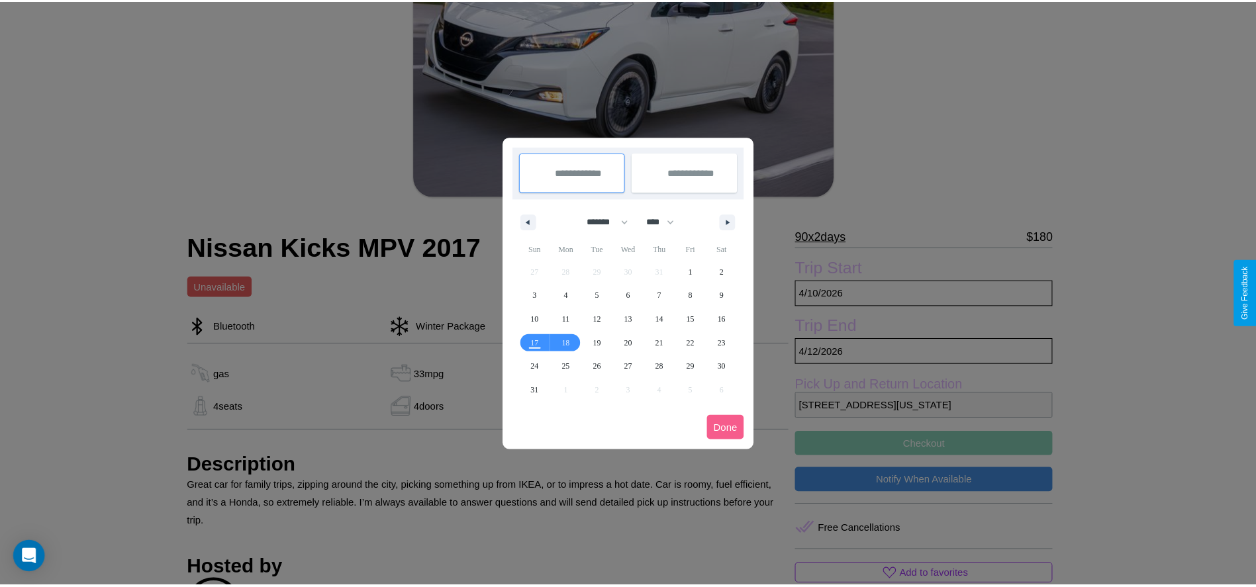
scroll to position [0, 0]
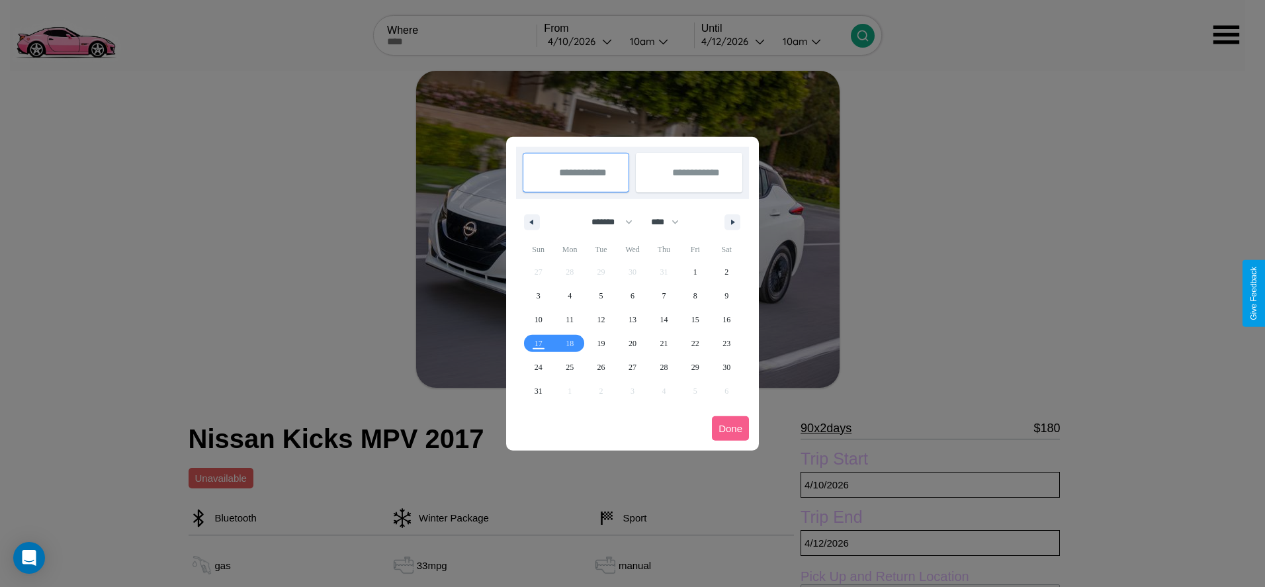
click at [581, 41] on div at bounding box center [632, 293] width 1265 height 587
